Goal: Information Seeking & Learning: Learn about a topic

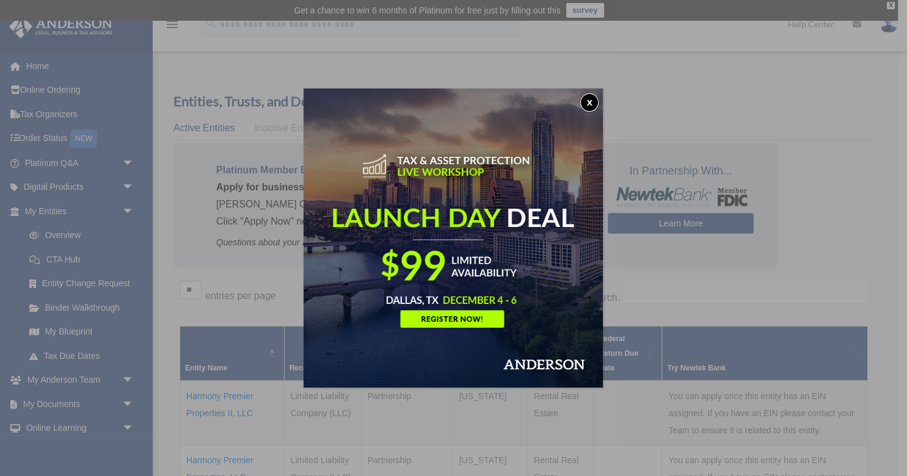
click at [591, 102] on button "x" at bounding box center [589, 102] width 18 height 18
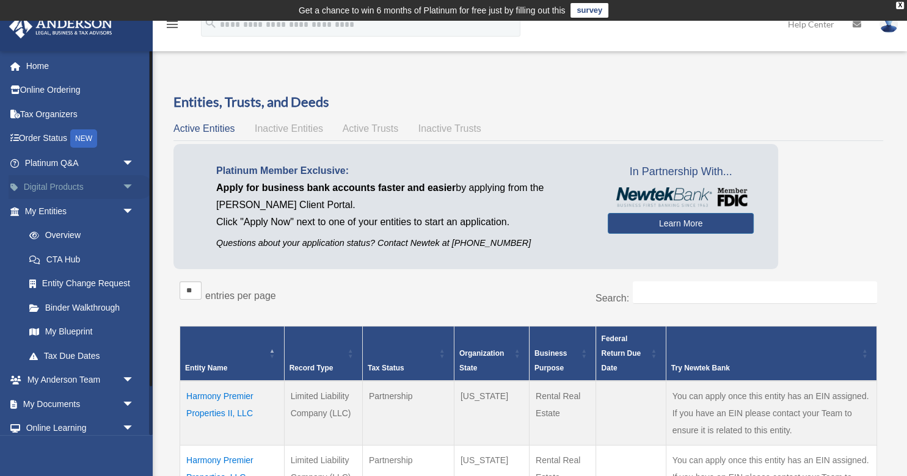
click at [129, 185] on span "arrow_drop_down" at bounding box center [134, 187] width 24 height 25
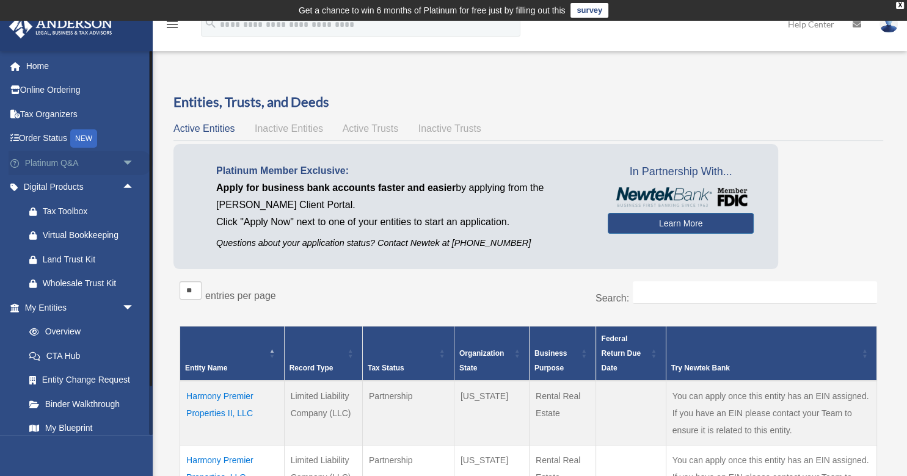
click at [128, 161] on span "arrow_drop_down" at bounding box center [134, 163] width 24 height 25
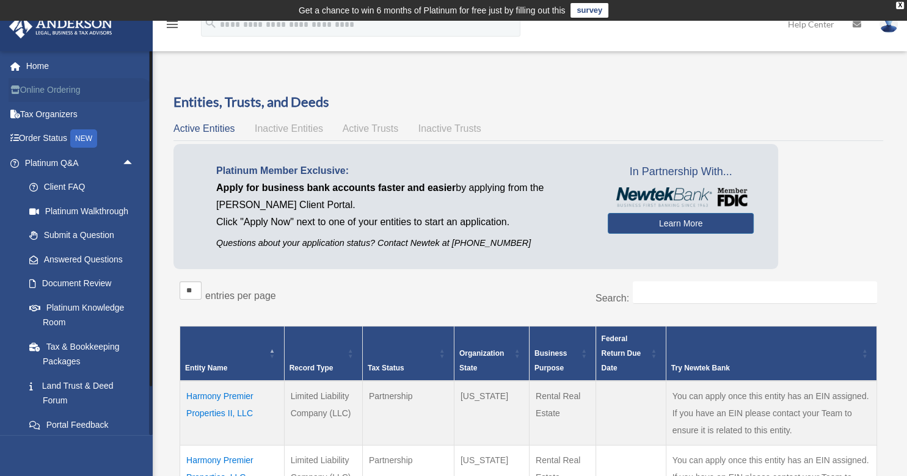
click at [37, 91] on link "Online Ordering" at bounding box center [81, 90] width 144 height 24
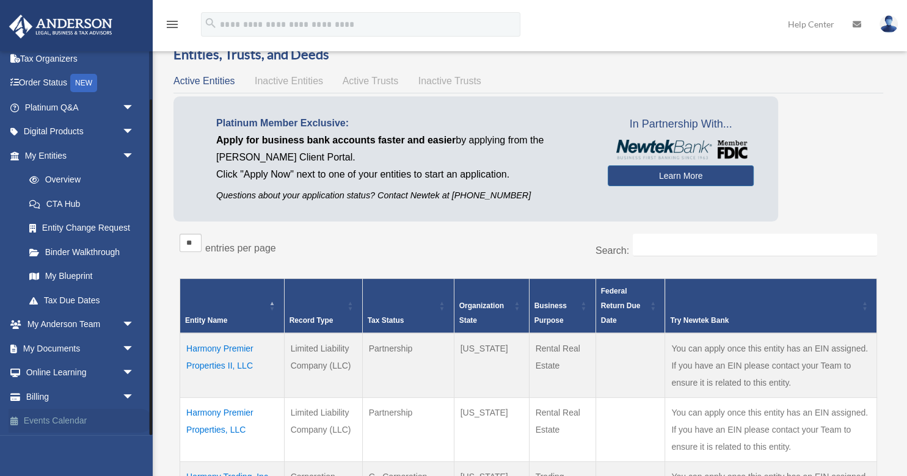
scroll to position [66, 0]
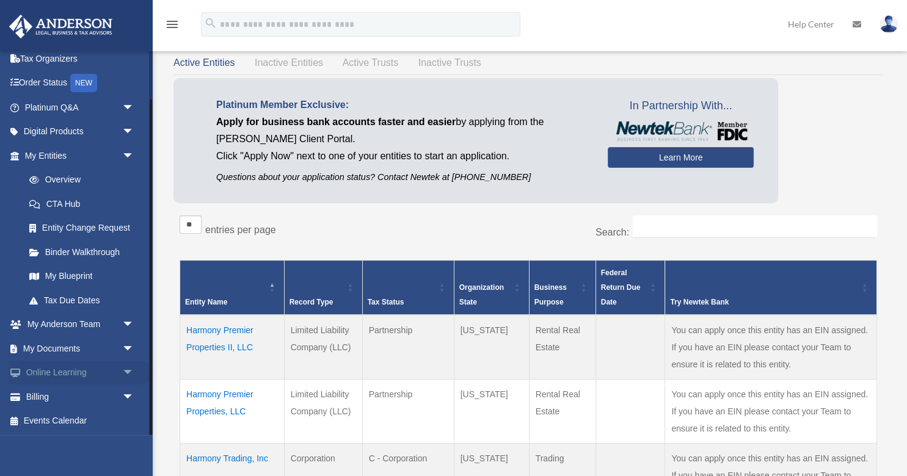
click at [39, 373] on link "Online Learning arrow_drop_down" at bounding box center [81, 373] width 144 height 24
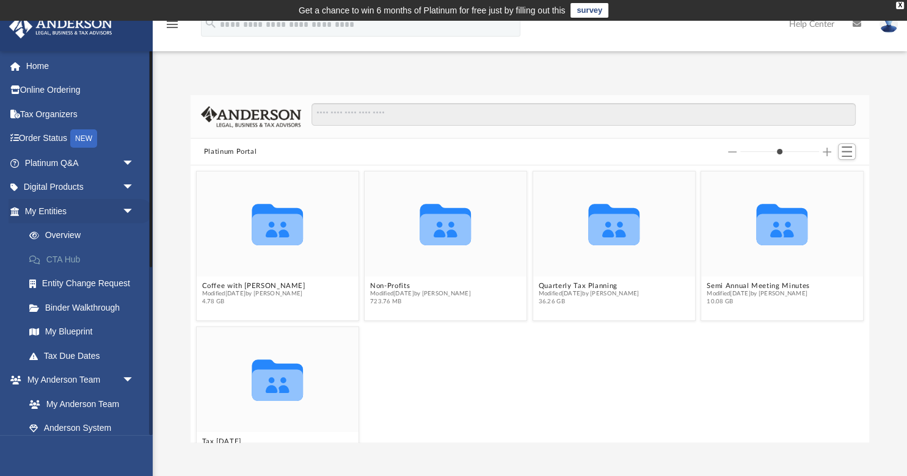
click at [72, 258] on link "CTA Hub" at bounding box center [85, 259] width 136 height 24
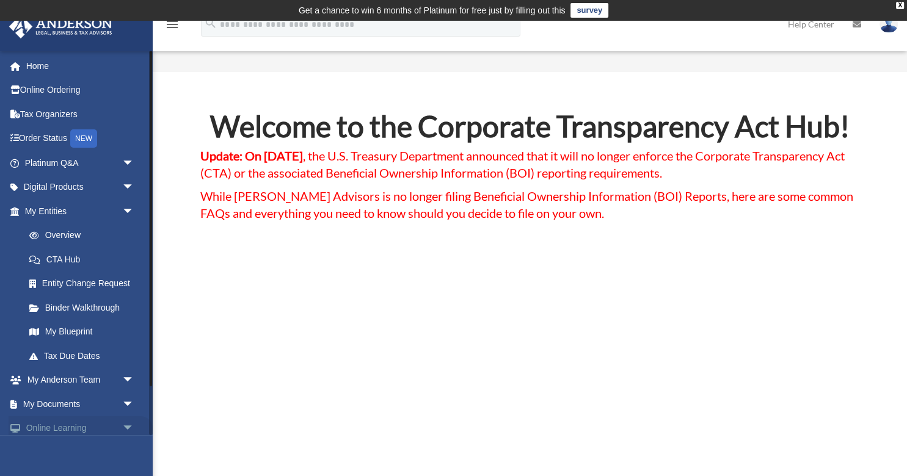
click at [128, 429] on span "arrow_drop_down" at bounding box center [134, 428] width 24 height 25
click at [71, 310] on link "Binder Walkthrough" at bounding box center [85, 308] width 136 height 24
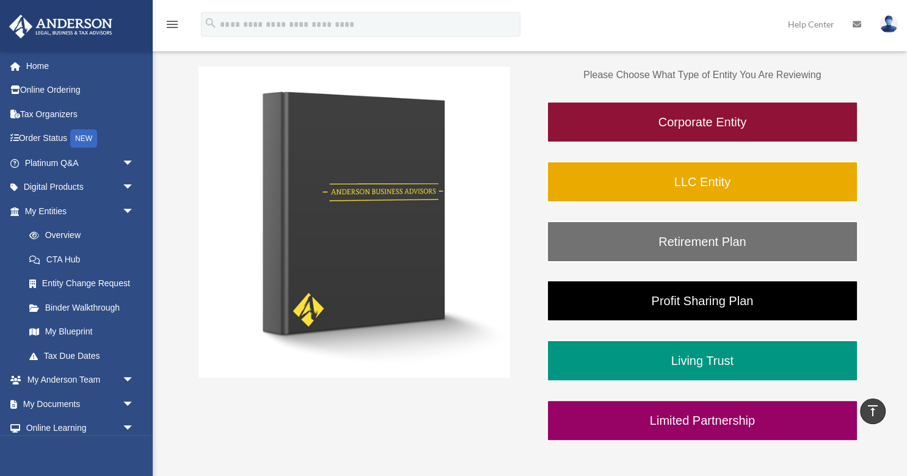
scroll to position [264, 0]
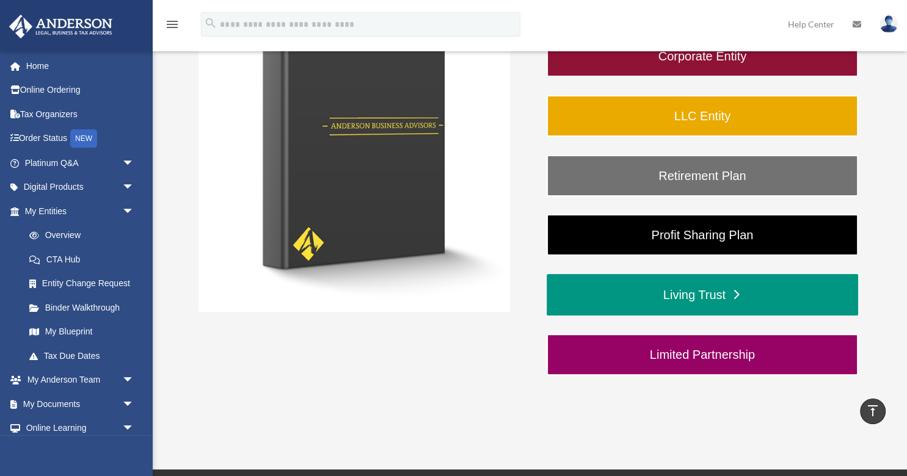
click at [688, 298] on link "Living Trust" at bounding box center [702, 295] width 311 height 42
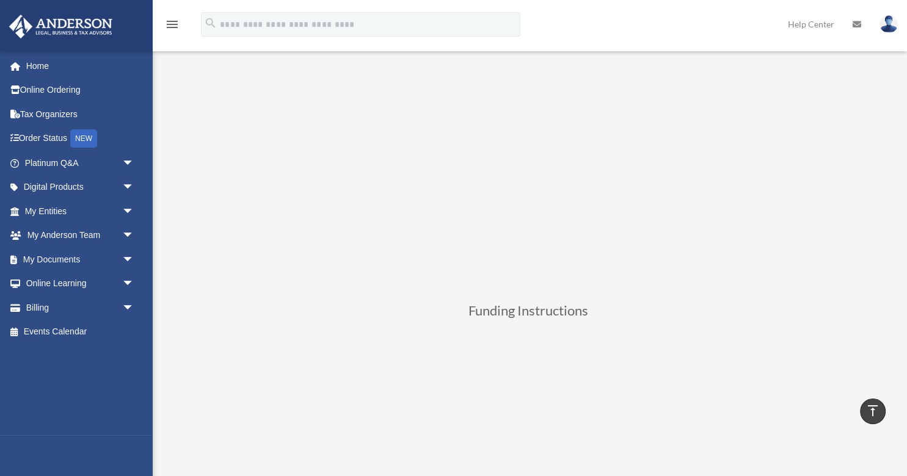
scroll to position [198, 0]
